Goal: Task Accomplishment & Management: Complete application form

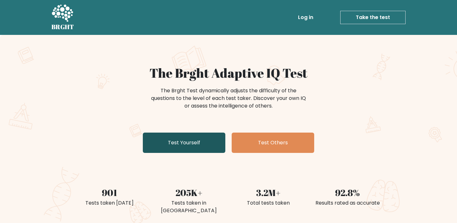
click at [180, 143] on link "Test Yourself" at bounding box center [184, 143] width 83 height 20
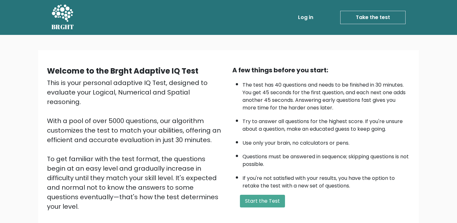
scroll to position [68, 0]
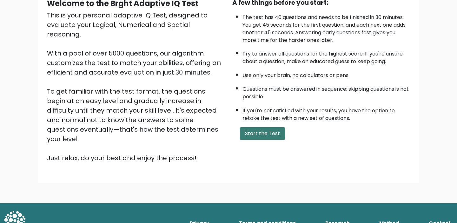
click at [246, 133] on button "Start the Test" at bounding box center [262, 133] width 45 height 13
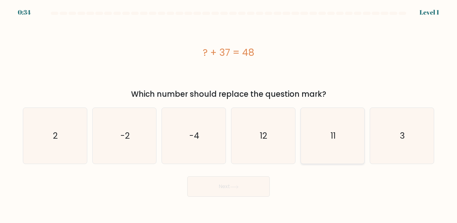
click at [335, 144] on icon "11" at bounding box center [333, 136] width 56 height 56
click at [229, 115] on input "e. 11" at bounding box center [229, 113] width 0 height 3
radio input "true"
click at [254, 187] on button "Next" at bounding box center [228, 186] width 83 height 20
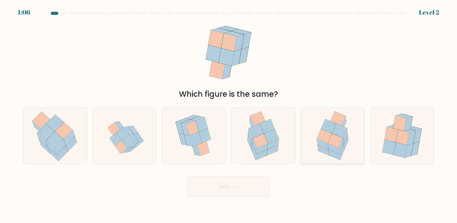
click at [347, 149] on icon at bounding box center [332, 136] width 43 height 56
click at [229, 115] on input "e." at bounding box center [229, 113] width 0 height 3
radio input "true"
click at [223, 187] on button "Next" at bounding box center [228, 186] width 83 height 20
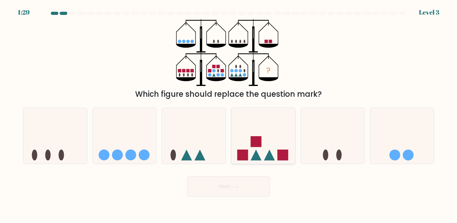
click at [270, 154] on icon at bounding box center [269, 155] width 11 height 11
click at [229, 115] on input "d." at bounding box center [229, 113] width 0 height 3
radio input "true"
click at [238, 178] on button "Next" at bounding box center [228, 186] width 83 height 20
click at [234, 184] on button "Next" at bounding box center [228, 186] width 83 height 20
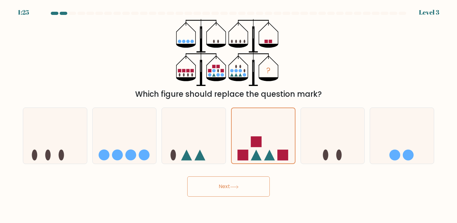
click at [234, 184] on button "Next" at bounding box center [228, 186] width 83 height 20
drag, startPoint x: 157, startPoint y: 182, endPoint x: 206, endPoint y: 189, distance: 49.0
click at [157, 182] on div "Next" at bounding box center [228, 184] width 419 height 25
click at [206, 189] on button "Next" at bounding box center [228, 186] width 83 height 20
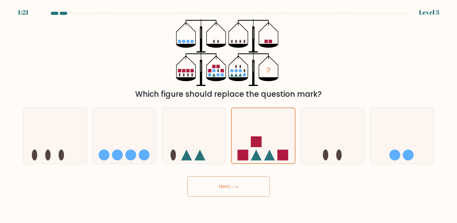
click at [206, 189] on button "Next" at bounding box center [228, 186] width 83 height 20
click at [223, 196] on button "Next" at bounding box center [228, 186] width 83 height 20
click at [223, 189] on button "Next" at bounding box center [228, 186] width 83 height 20
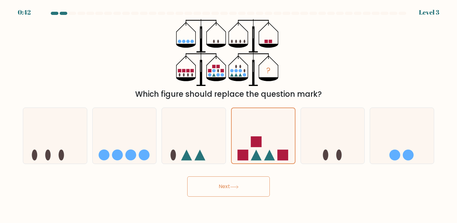
click at [223, 189] on button "Next" at bounding box center [228, 186] width 83 height 20
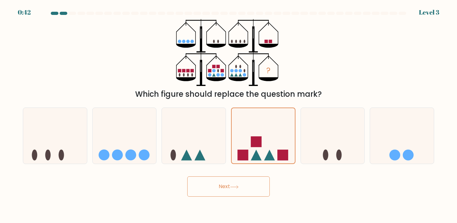
click at [187, 176] on button "Next" at bounding box center [228, 186] width 83 height 20
click at [223, 189] on button "Next" at bounding box center [228, 186] width 83 height 20
click at [330, 131] on icon at bounding box center [333, 135] width 64 height 53
click at [229, 115] on input "e." at bounding box center [229, 113] width 0 height 3
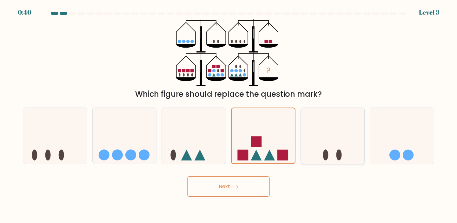
radio input "true"
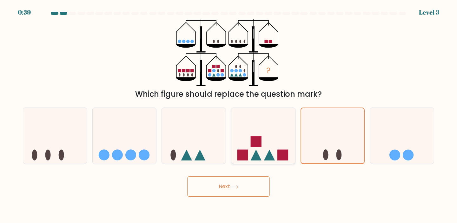
click at [270, 126] on icon at bounding box center [263, 135] width 64 height 53
click at [229, 115] on input "d." at bounding box center [229, 113] width 0 height 3
radio input "true"
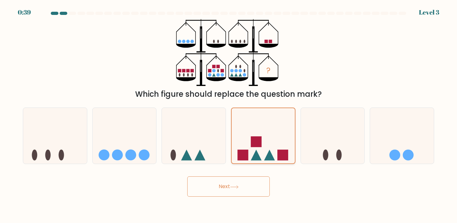
click at [270, 126] on icon at bounding box center [263, 136] width 63 height 52
click at [229, 115] on input "d." at bounding box center [229, 113] width 0 height 3
click at [270, 126] on icon at bounding box center [263, 136] width 63 height 52
click at [229, 115] on input "d." at bounding box center [229, 113] width 0 height 3
click at [219, 187] on button "Next" at bounding box center [228, 186] width 83 height 20
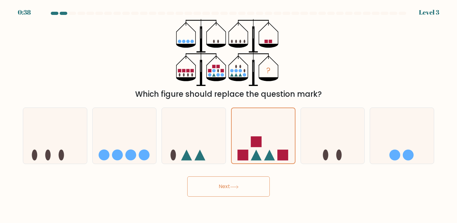
click at [219, 187] on button "Next" at bounding box center [228, 186] width 83 height 20
click at [239, 189] on icon at bounding box center [234, 186] width 9 height 3
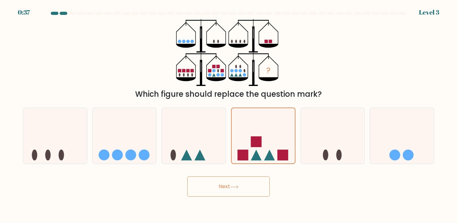
click at [239, 189] on icon at bounding box center [234, 186] width 9 height 3
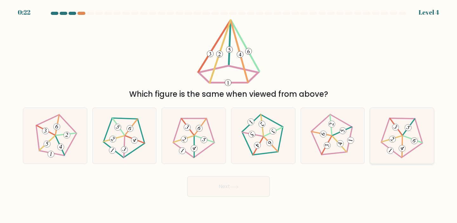
click at [403, 129] on icon at bounding box center [402, 136] width 45 height 45
click at [229, 115] on input "f." at bounding box center [229, 113] width 0 height 3
radio input "true"
click at [249, 187] on button "Next" at bounding box center [228, 186] width 83 height 20
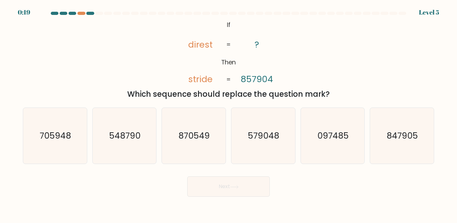
click at [249, 187] on button "Next" at bounding box center [228, 186] width 83 height 20
click at [295, 182] on div "Next" at bounding box center [228, 184] width 419 height 25
click at [119, 126] on icon "548790" at bounding box center [124, 136] width 56 height 56
click at [229, 115] on input "b. 548790" at bounding box center [229, 113] width 0 height 3
radio input "true"
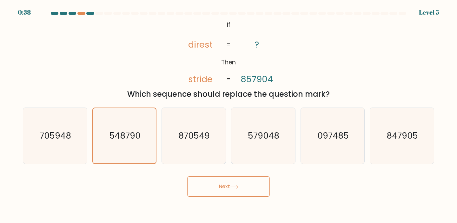
click at [202, 182] on button "Next" at bounding box center [228, 186] width 83 height 20
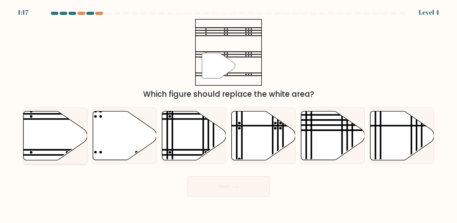
click at [68, 135] on icon at bounding box center [55, 135] width 64 height 49
click at [229, 115] on input "a." at bounding box center [229, 113] width 0 height 3
radio input "true"
click at [228, 190] on button "Next" at bounding box center [228, 186] width 83 height 20
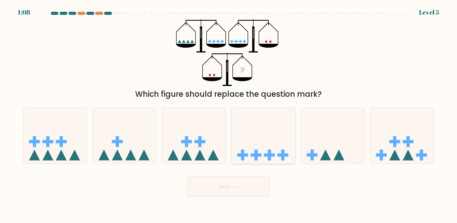
click at [271, 140] on icon at bounding box center [263, 135] width 64 height 53
click at [229, 115] on input "d." at bounding box center [229, 113] width 0 height 3
radio input "true"
click at [239, 185] on button "Next" at bounding box center [228, 186] width 83 height 20
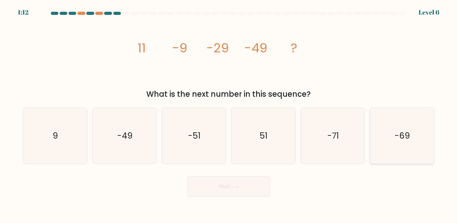
click at [428, 136] on icon "-69" at bounding box center [402, 136] width 56 height 56
click at [229, 115] on input "f. -69" at bounding box center [229, 113] width 0 height 3
radio input "true"
click at [238, 188] on icon at bounding box center [234, 186] width 9 height 3
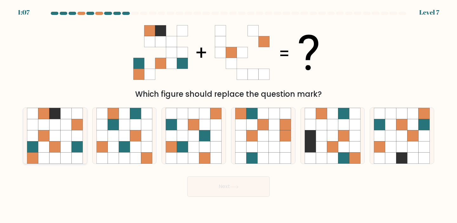
click at [39, 129] on icon at bounding box center [43, 124] width 11 height 11
click at [229, 115] on input "a." at bounding box center [229, 113] width 0 height 3
radio input "true"
click at [227, 177] on button "Next" at bounding box center [228, 186] width 83 height 20
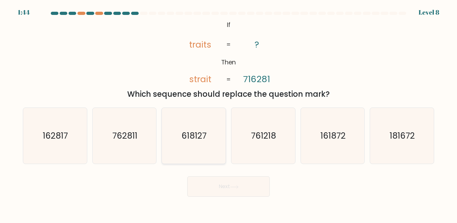
click at [204, 138] on text "618127" at bounding box center [194, 136] width 25 height 12
click at [229, 115] on input "c. 618127" at bounding box center [229, 113] width 0 height 3
radio input "true"
click at [222, 183] on button "Next" at bounding box center [228, 186] width 83 height 20
click at [223, 185] on button "Next" at bounding box center [228, 186] width 83 height 20
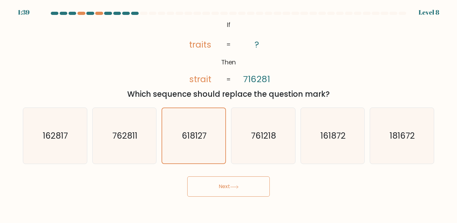
click at [250, 181] on button "Next" at bounding box center [228, 186] width 83 height 20
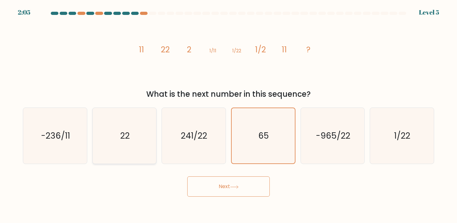
click at [120, 125] on icon "22" at bounding box center [124, 136] width 56 height 56
click at [229, 115] on input "b. 22" at bounding box center [229, 113] width 0 height 3
radio input "true"
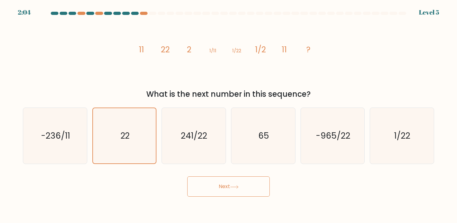
click at [213, 189] on button "Next" at bounding box center [228, 186] width 83 height 20
click at [254, 183] on button "Next" at bounding box center [228, 186] width 83 height 20
click at [217, 185] on button "Next" at bounding box center [228, 186] width 83 height 20
click at [263, 192] on button "Next" at bounding box center [228, 186] width 83 height 20
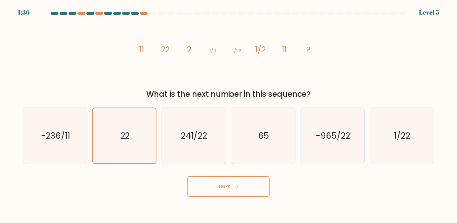
click at [262, 191] on button "Next" at bounding box center [228, 186] width 83 height 20
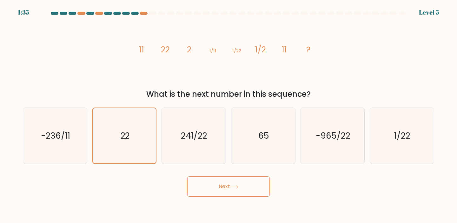
click at [262, 191] on button "Next" at bounding box center [228, 186] width 83 height 20
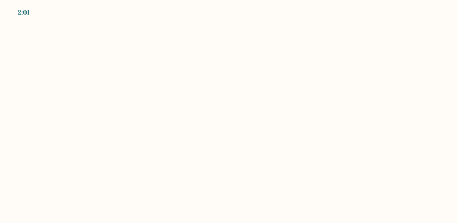
click at [119, 32] on body "2:01" at bounding box center [228, 111] width 457 height 223
